Goal: Transaction & Acquisition: Book appointment/travel/reservation

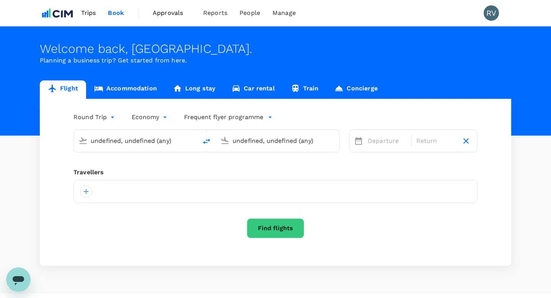
type input "[PERSON_NAME][GEOGRAPHIC_DATA][PERSON_NAME] (SYD)"
type input "[GEOGRAPHIC_DATA], [GEOGRAPHIC_DATA] (any)"
click at [138, 191] on icon at bounding box center [142, 191] width 8 height 8
click at [85, 191] on div at bounding box center [86, 191] width 12 height 12
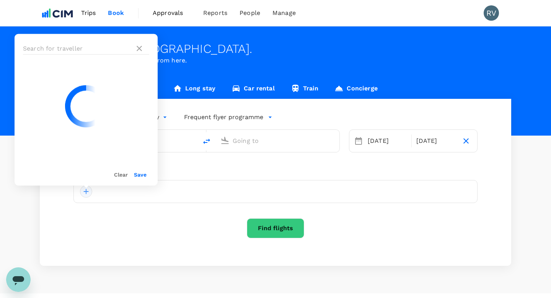
type input "Sydney Kingsford Smith Airport (SYD)"
type input "Perth, Australia (any)"
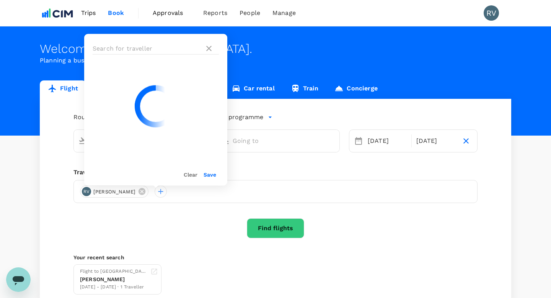
type input "Sydney Kingsford Smith Airport (SYD)"
type input "Perth, Australia (any)"
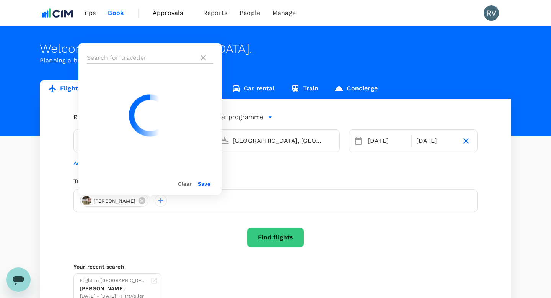
click at [109, 60] on input "text" at bounding box center [141, 58] width 109 height 12
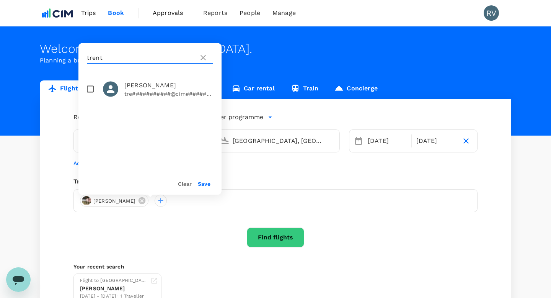
type input "trent"
click at [92, 88] on input "checkbox" at bounding box center [90, 89] width 16 height 16
checkbox input "true"
click at [207, 184] on button "Save" at bounding box center [204, 184] width 13 height 6
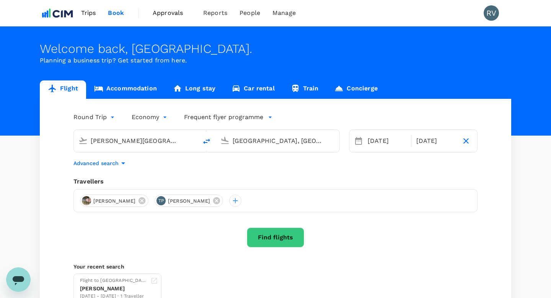
click at [136, 90] on link "Accommodation" at bounding box center [125, 89] width 79 height 18
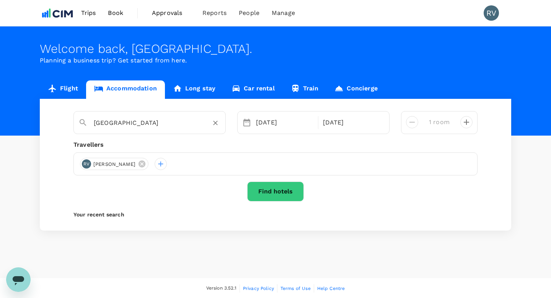
click at [137, 117] on input "Sydney" at bounding box center [147, 123] width 106 height 12
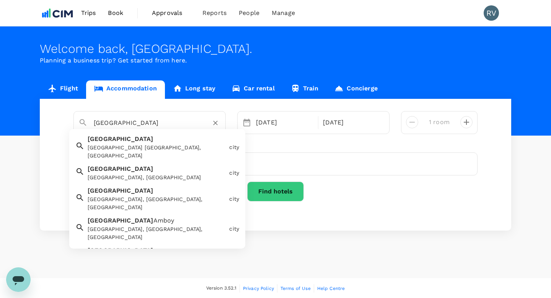
click at [133, 140] on div "Perth Perth WA, Australia" at bounding box center [156, 145] width 142 height 28
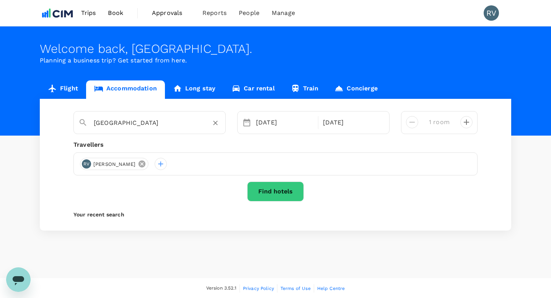
type input "Perth"
click at [139, 166] on icon at bounding box center [142, 163] width 7 height 7
click at [149, 165] on div at bounding box center [276, 163] width 404 height 23
click at [90, 166] on div at bounding box center [86, 164] width 12 height 12
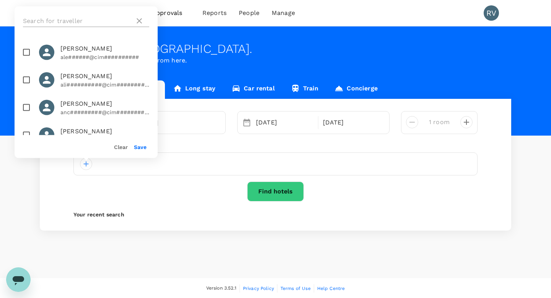
click at [91, 20] on input "text" at bounding box center [77, 21] width 109 height 12
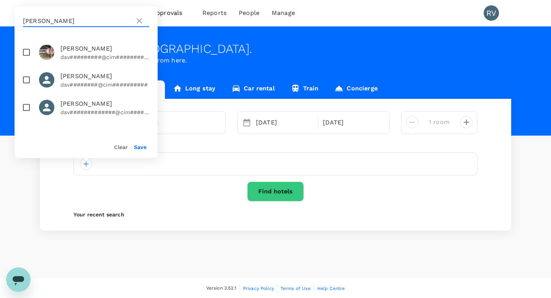
type input "david"
click at [26, 54] on input "checkbox" at bounding box center [26, 52] width 16 height 16
checkbox input "true"
click at [54, 22] on input "david" at bounding box center [77, 21] width 109 height 12
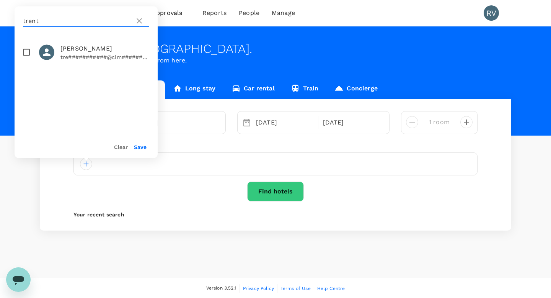
type input "trent"
click at [28, 52] on input "checkbox" at bounding box center [26, 52] width 16 height 16
checkbox input "true"
click at [141, 149] on button "Save" at bounding box center [140, 147] width 13 height 6
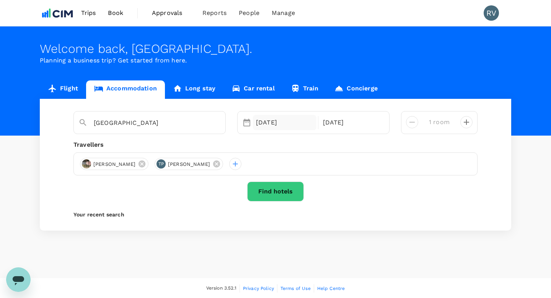
click at [281, 119] on div "02 Oct" at bounding box center [285, 122] width 64 height 15
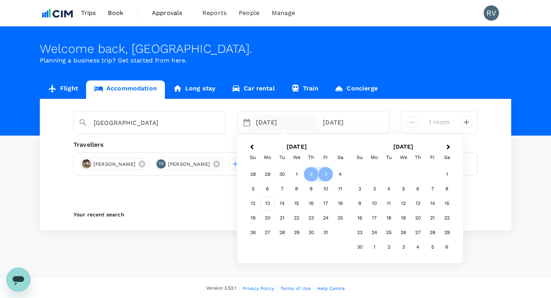
click at [267, 206] on div "13" at bounding box center [267, 203] width 15 height 15
click at [315, 206] on div "16" at bounding box center [311, 203] width 15 height 15
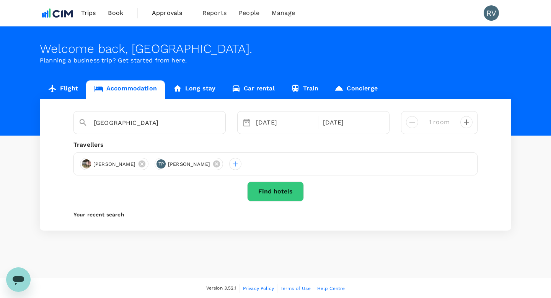
click at [468, 126] on icon "decrease" at bounding box center [466, 122] width 9 height 9
type input "2 rooms"
click at [285, 189] on button "Find hotels" at bounding box center [275, 191] width 57 height 20
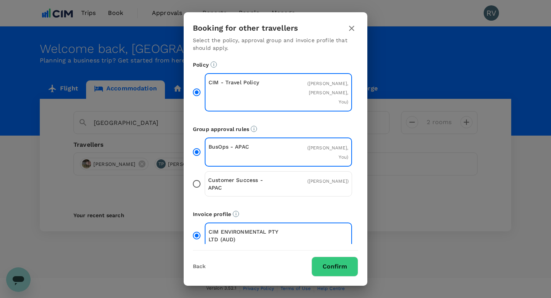
click at [291, 171] on div "Customer Success - APAC ( Trent Peterson )" at bounding box center [278, 183] width 147 height 25
click at [205, 176] on input "Customer Success - APAC ( Trent Peterson )" at bounding box center [197, 184] width 16 height 16
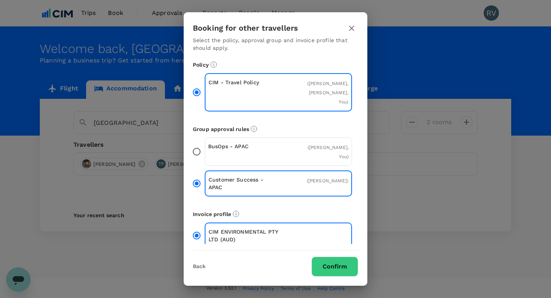
click at [289, 145] on div "BusOps - APAC ( David Wright, You )" at bounding box center [278, 151] width 147 height 28
click at [205, 145] on input "BusOps - APAC ( David Wright, You )" at bounding box center [197, 152] width 16 height 16
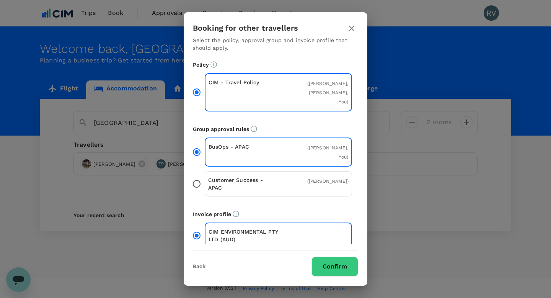
click at [260, 175] on div "Customer Success - APAC ( Trent Peterson )" at bounding box center [278, 183] width 147 height 25
click at [205, 176] on input "Customer Success - APAC ( Trent Peterson )" at bounding box center [197, 184] width 16 height 16
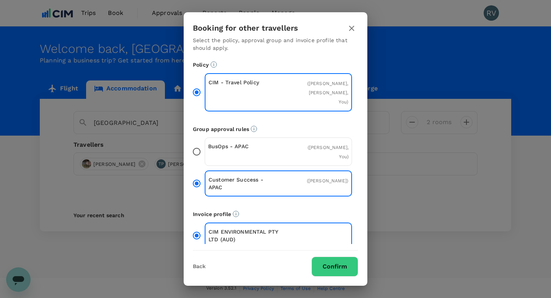
click at [265, 146] on div "BusOps - APAC" at bounding box center [243, 151] width 70 height 18
click at [205, 146] on input "BusOps - APAC ( David Wright, You )" at bounding box center [197, 152] width 16 height 16
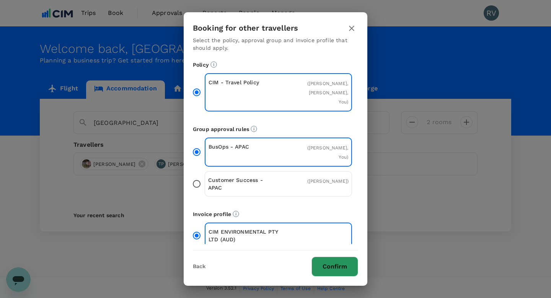
click at [331, 258] on button "Confirm" at bounding box center [335, 266] width 47 height 20
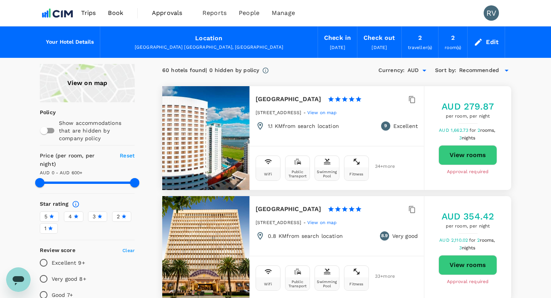
click at [95, 89] on div "View on map" at bounding box center [87, 83] width 95 height 38
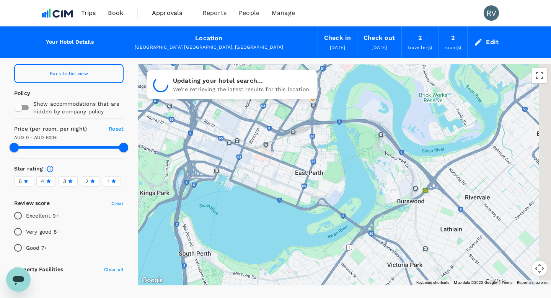
drag, startPoint x: 417, startPoint y: 177, endPoint x: 346, endPoint y: 186, distance: 71.7
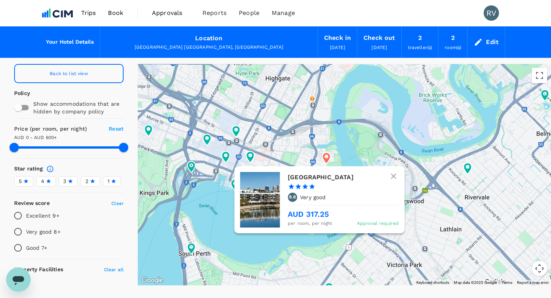
click at [329, 153] on icon at bounding box center [326, 157] width 8 height 11
click at [326, 158] on icon at bounding box center [326, 157] width 8 height 11
click at [325, 179] on h6 "[GEOGRAPHIC_DATA]" at bounding box center [340, 177] width 105 height 11
click at [328, 157] on icon at bounding box center [326, 157] width 8 height 11
click at [325, 175] on h6 "[GEOGRAPHIC_DATA]" at bounding box center [340, 177] width 105 height 11
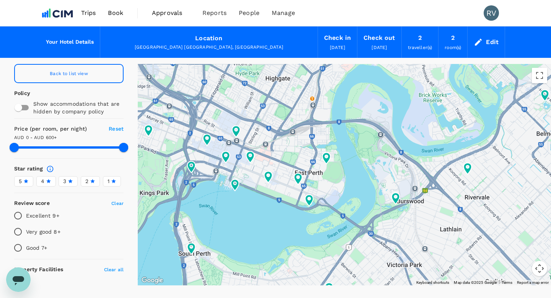
type input "600"
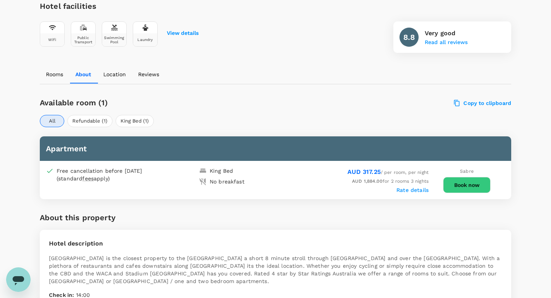
scroll to position [285, 0]
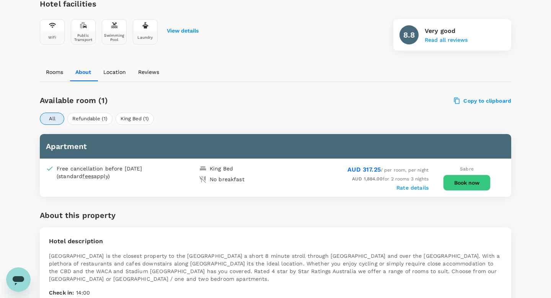
click at [469, 184] on button "Book now" at bounding box center [466, 183] width 47 height 16
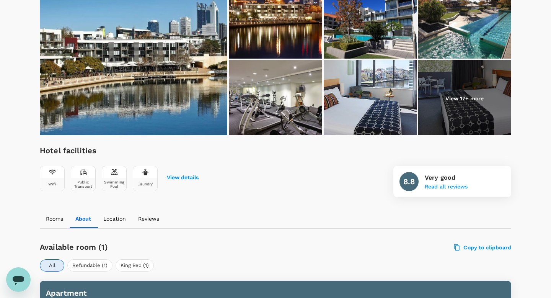
scroll to position [88, 0]
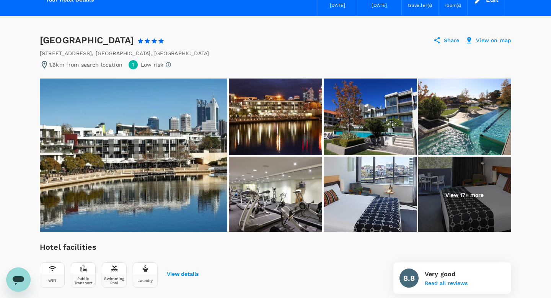
scroll to position [48, 0]
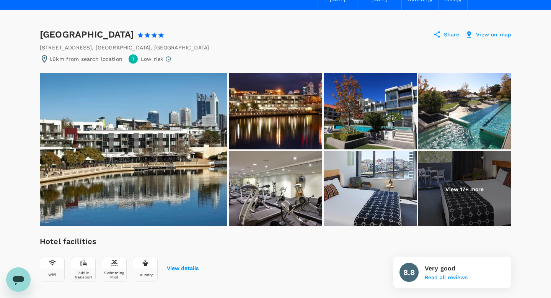
click at [473, 185] on p "View 17+ more" at bounding box center [465, 189] width 38 height 8
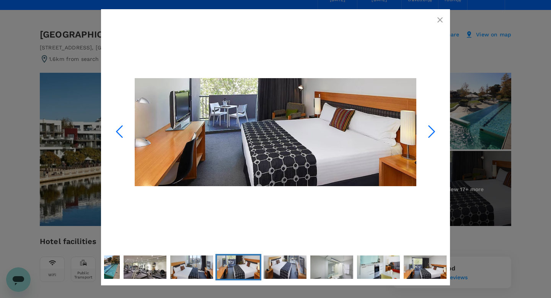
click at [428, 127] on icon "Next Slide" at bounding box center [431, 131] width 23 height 23
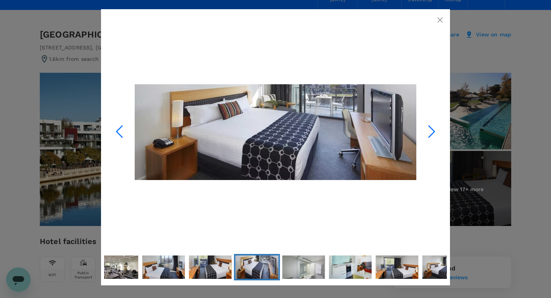
click at [428, 127] on icon "Next Slide" at bounding box center [431, 131] width 23 height 23
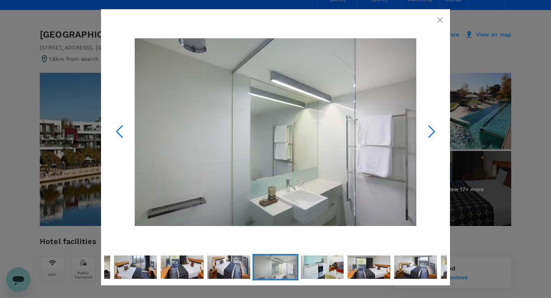
click at [428, 127] on icon "Next Slide" at bounding box center [431, 131] width 23 height 23
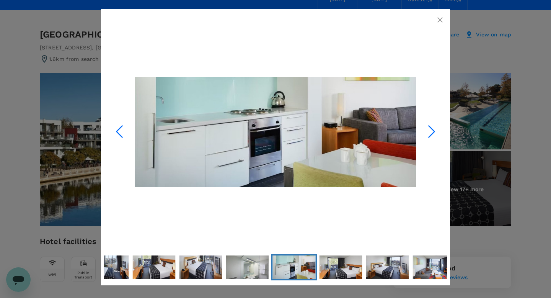
click at [428, 127] on icon "Next Slide" at bounding box center [431, 131] width 23 height 23
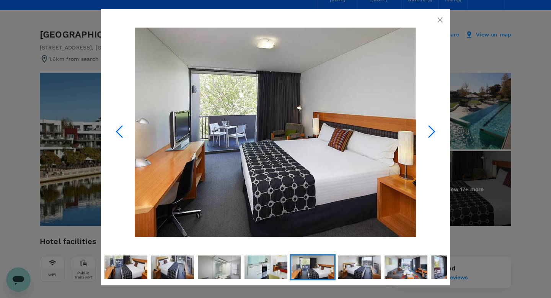
click at [428, 127] on icon "Next Slide" at bounding box center [431, 131] width 23 height 23
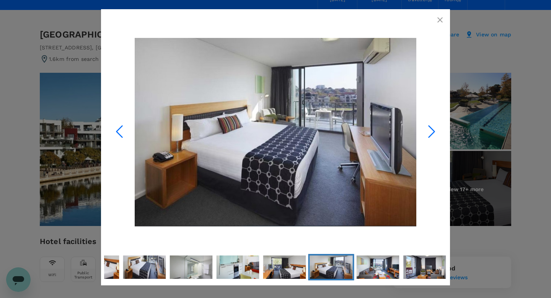
click at [428, 127] on icon "Next Slide" at bounding box center [431, 131] width 23 height 23
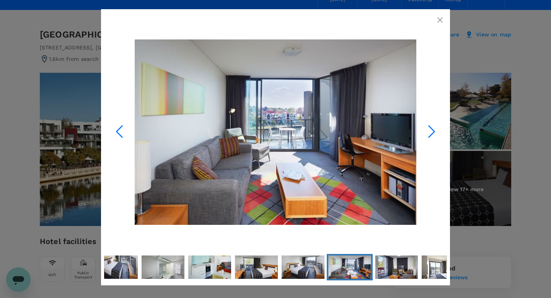
click at [428, 127] on icon "Next Slide" at bounding box center [431, 131] width 23 height 23
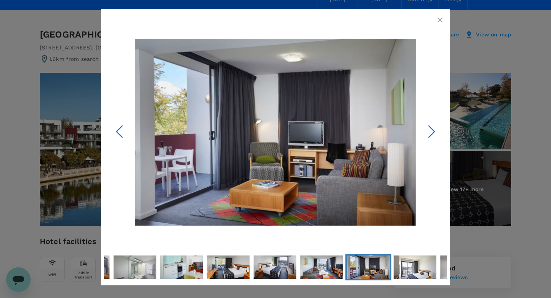
click at [428, 127] on icon "Next Slide" at bounding box center [431, 131] width 23 height 23
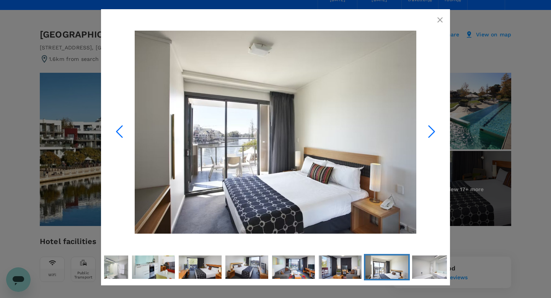
click at [428, 127] on icon "Next Slide" at bounding box center [431, 131] width 23 height 23
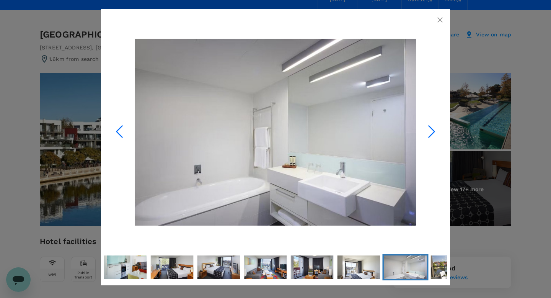
click at [439, 18] on icon "button" at bounding box center [440, 19] width 9 height 9
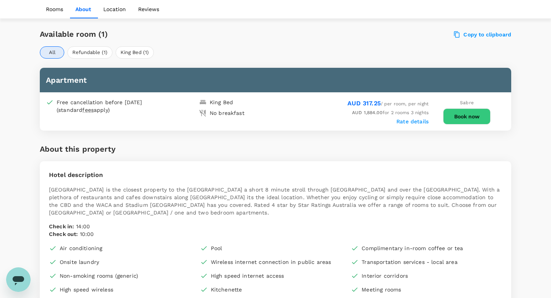
scroll to position [353, 0]
